Goal: Check status: Check status

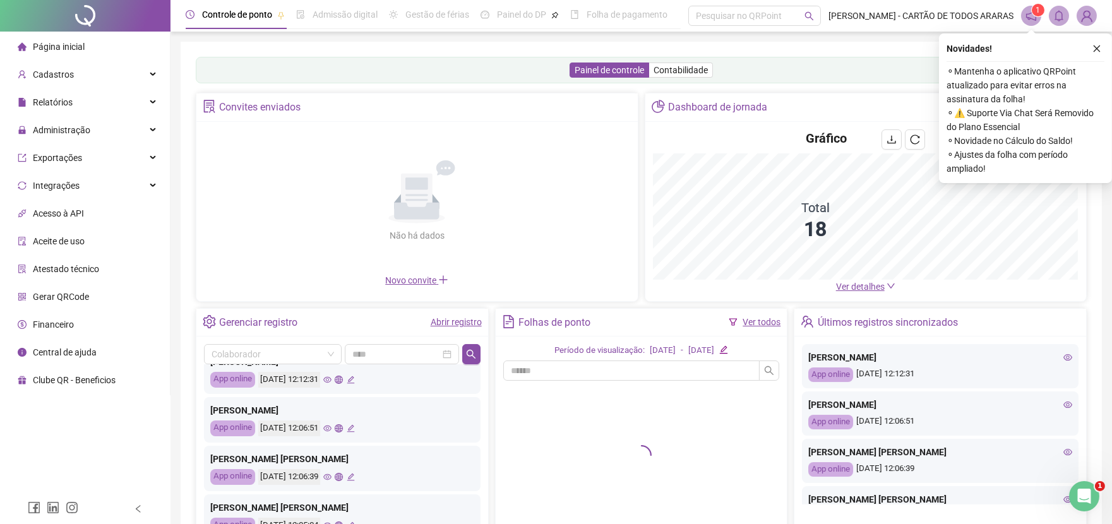
scroll to position [70, 0]
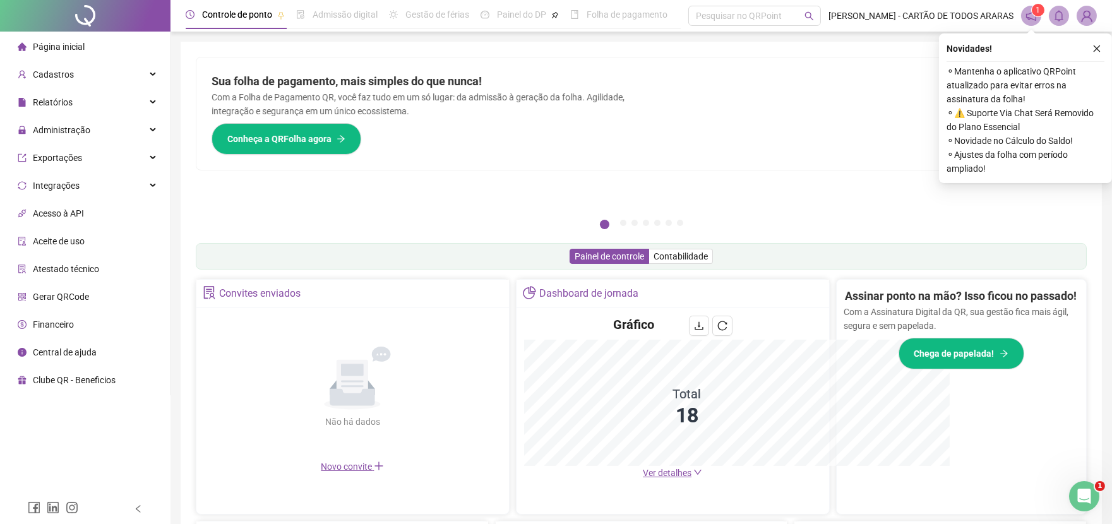
click at [278, 384] on div "Não há dados Não há dados" at bounding box center [352, 388] width 297 height 144
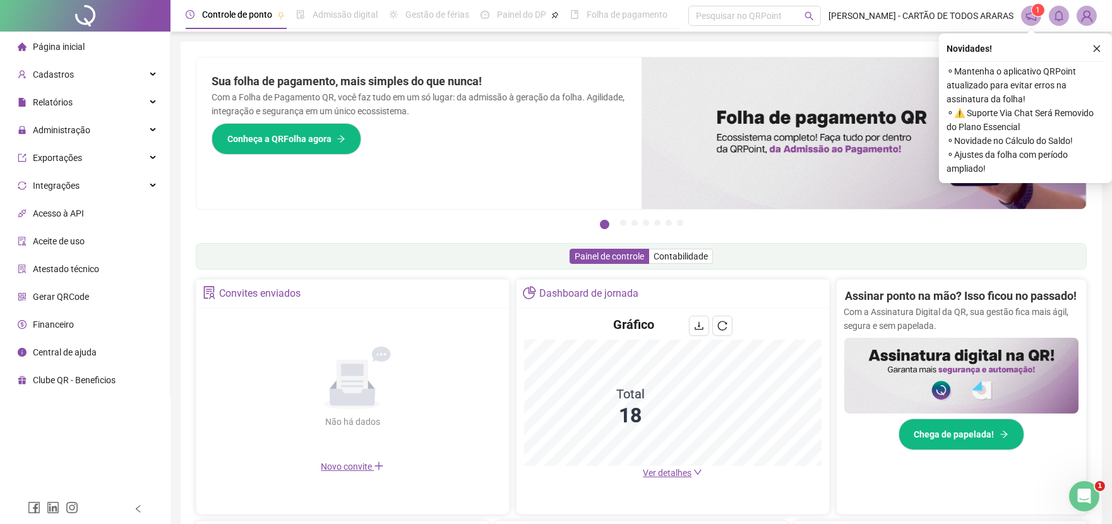
click at [1095, 42] on button "button" at bounding box center [1096, 48] width 15 height 15
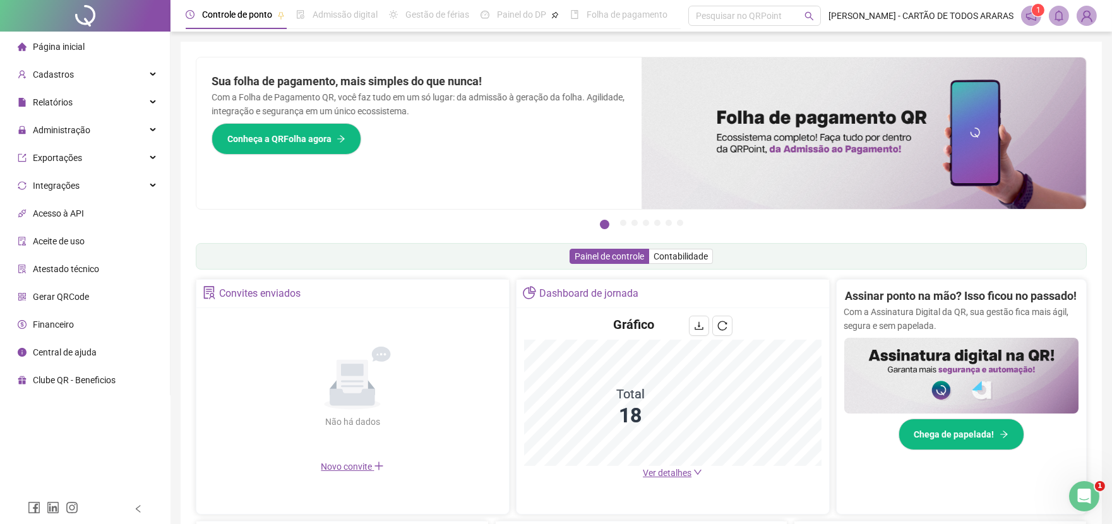
scroll to position [280, 0]
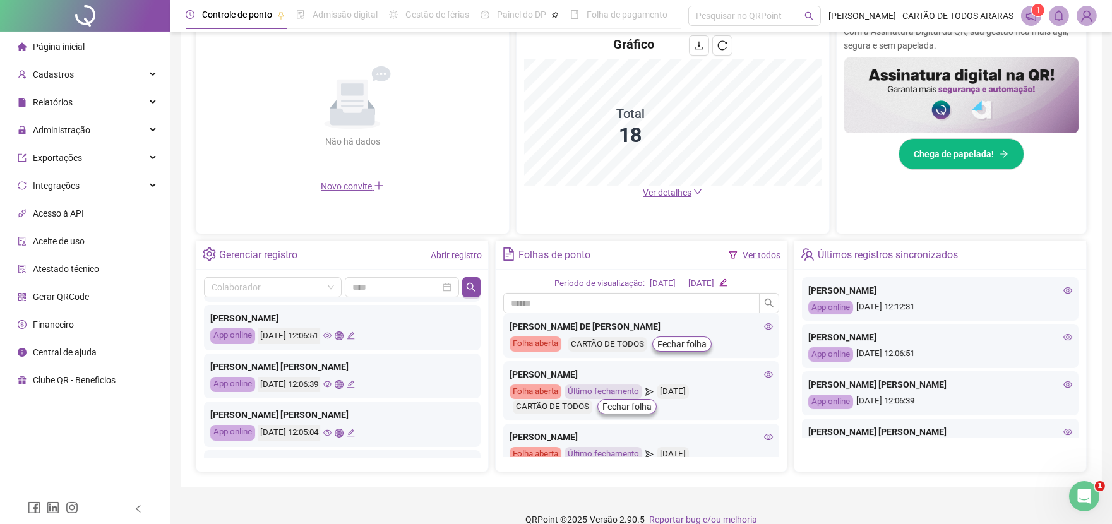
click at [443, 254] on link "Abrir registro" at bounding box center [456, 255] width 51 height 10
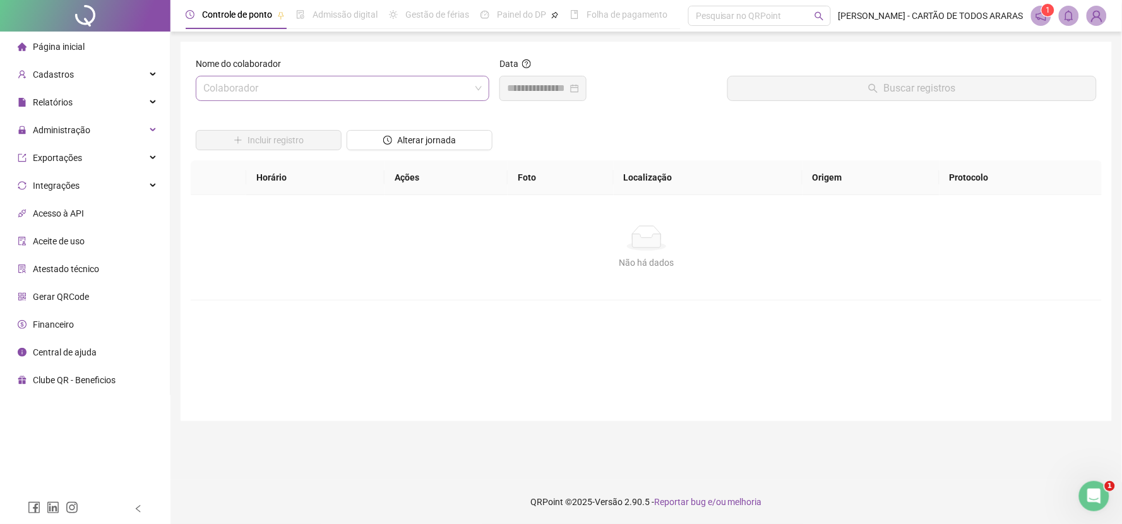
click at [327, 82] on input "search" at bounding box center [336, 88] width 267 height 24
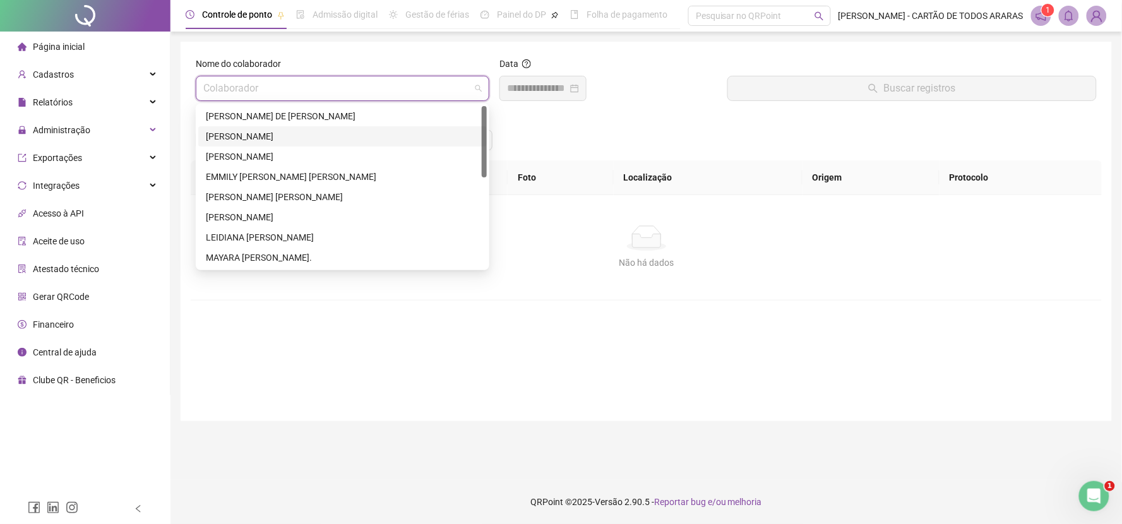
click at [309, 134] on div "[PERSON_NAME]" at bounding box center [342, 136] width 273 height 14
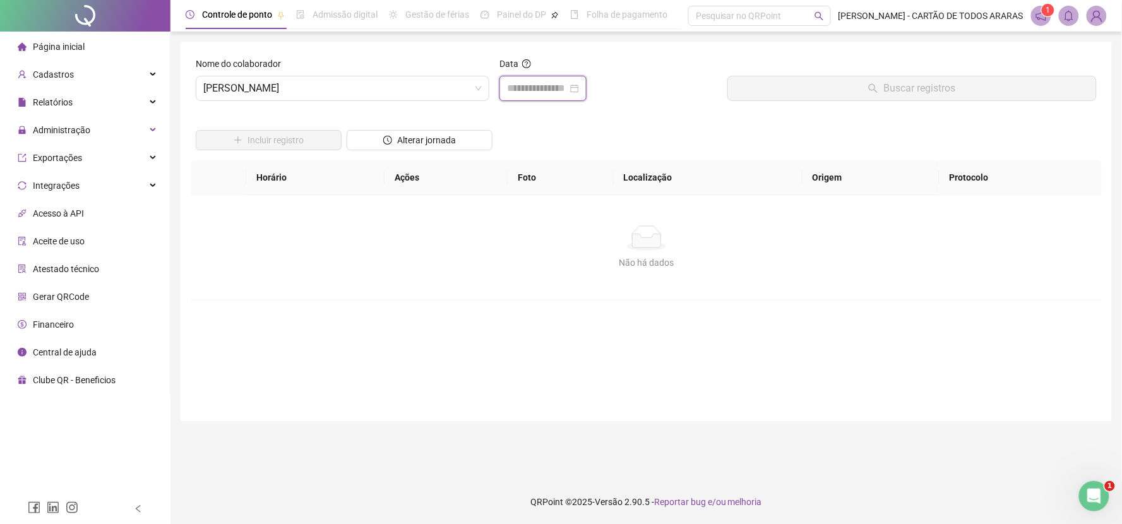
click at [522, 93] on input at bounding box center [537, 88] width 61 height 15
type input "**********"
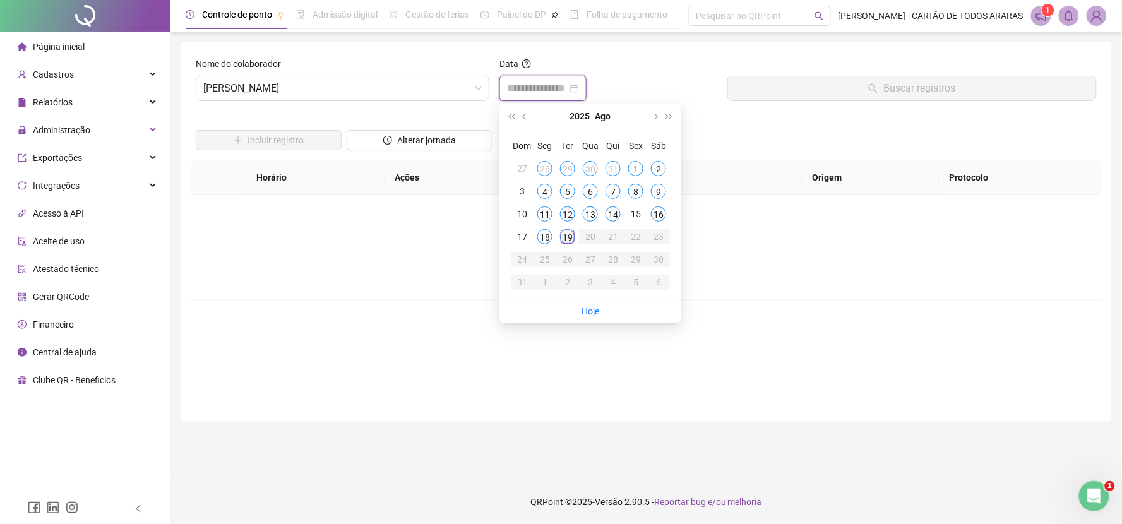
type input "**********"
click at [565, 241] on div "19" at bounding box center [567, 236] width 15 height 15
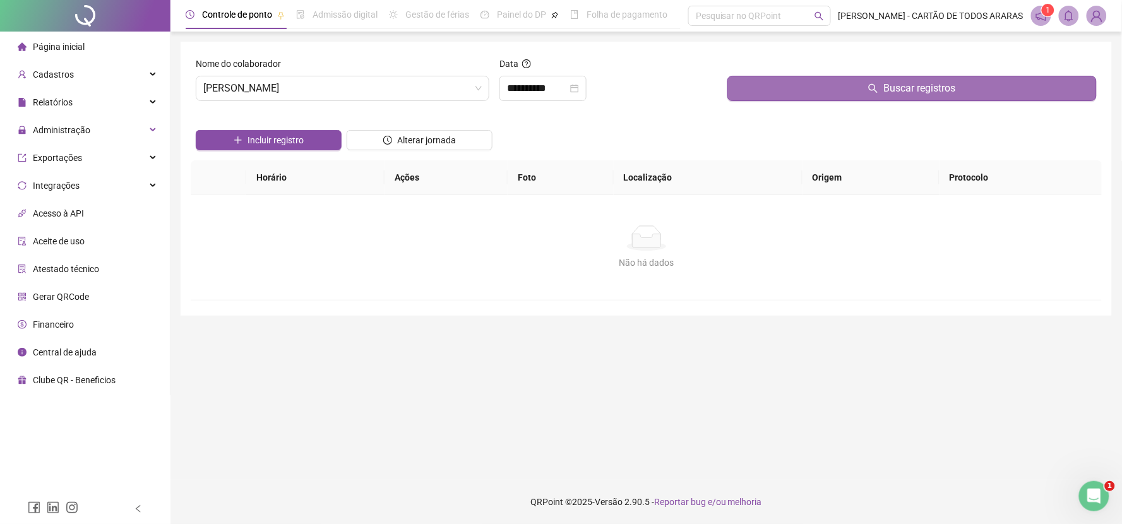
click at [750, 86] on button "Buscar registros" at bounding box center [911, 88] width 369 height 25
